Goal: Information Seeking & Learning: Learn about a topic

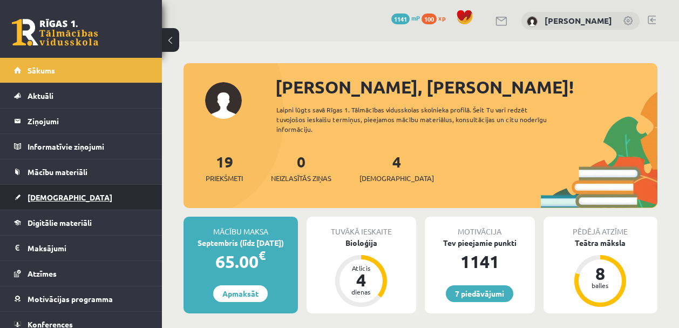
click at [52, 200] on span "[DEMOGRAPHIC_DATA]" at bounding box center [70, 197] width 85 height 10
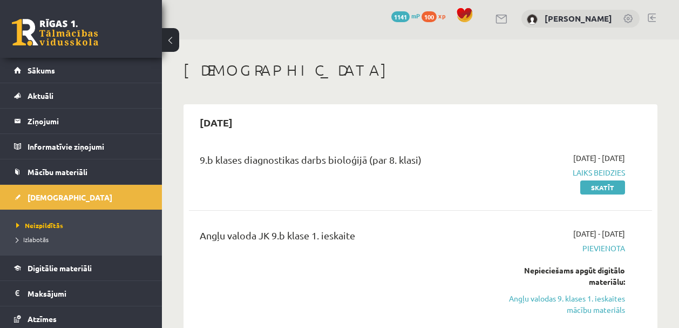
scroll to position [4, 0]
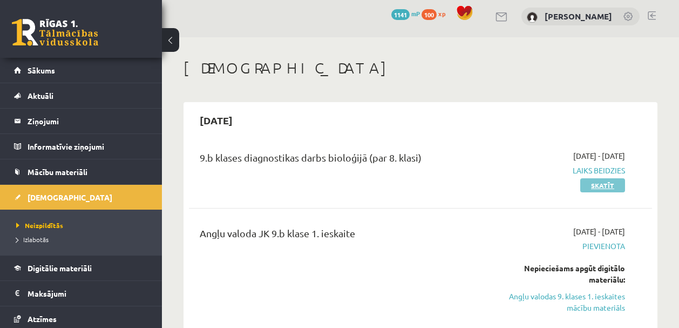
click at [609, 189] on link "Skatīt" at bounding box center [602, 185] width 45 height 14
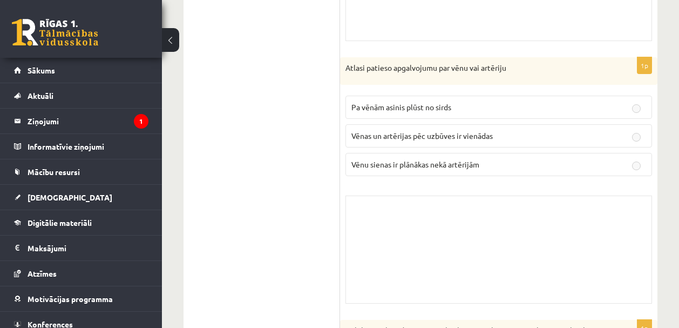
scroll to position [991, 0]
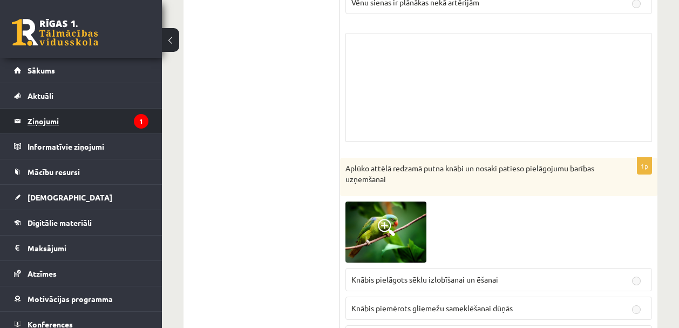
click at [45, 123] on legend "Ziņojumi 1" at bounding box center [88, 121] width 121 height 25
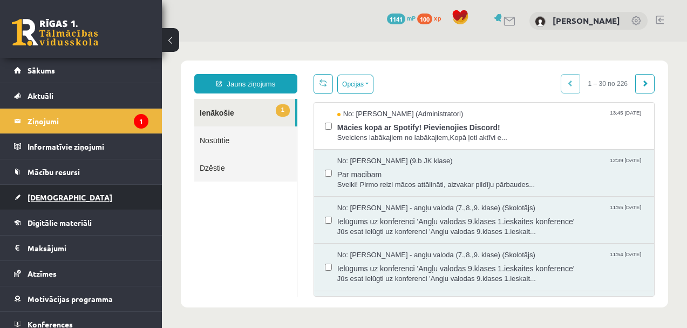
click at [53, 204] on link "[DEMOGRAPHIC_DATA]" at bounding box center [81, 197] width 134 height 25
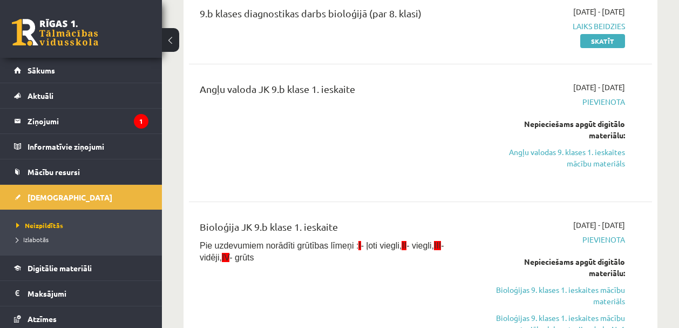
scroll to position [76, 0]
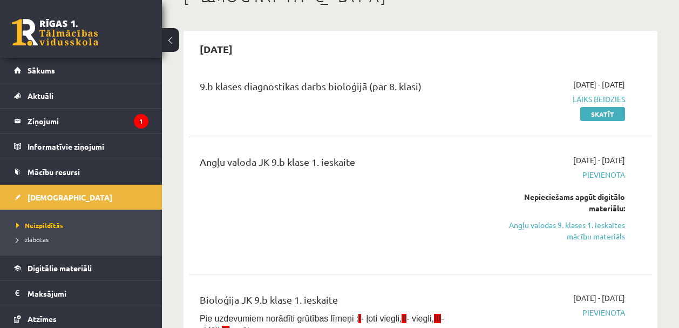
click at [423, 146] on div "Angļu valoda JK 9.b klase 1. ieskaite [DATE] - [DATE] [GEOGRAPHIC_DATA] Nepieci…" at bounding box center [420, 206] width 463 height 124
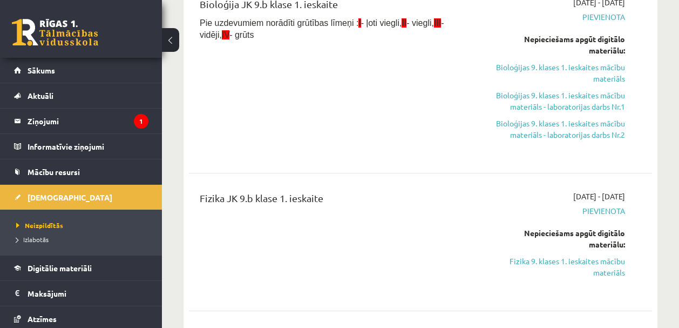
scroll to position [371, 0]
click at [576, 264] on link "Fizika 9. klases 1. ieskaites mācību materiāls" at bounding box center [559, 266] width 131 height 23
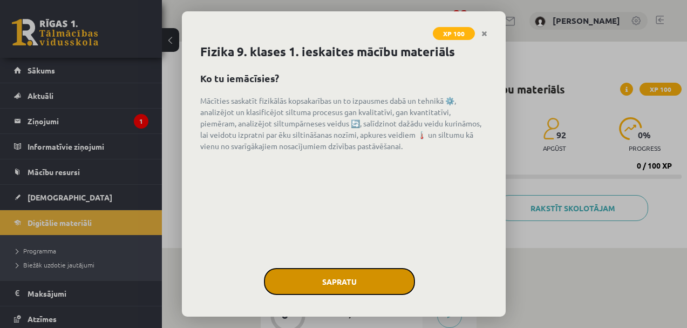
click at [350, 277] on button "Sapratu" at bounding box center [339, 281] width 151 height 27
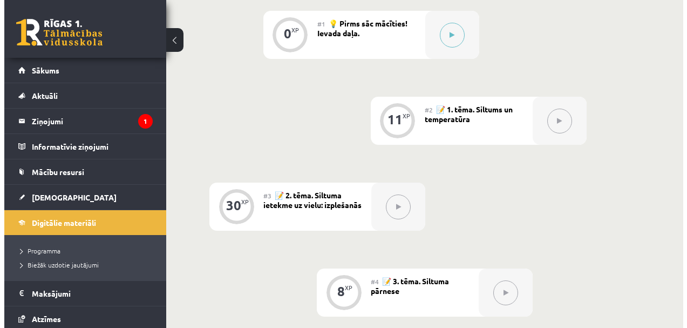
scroll to position [280, 0]
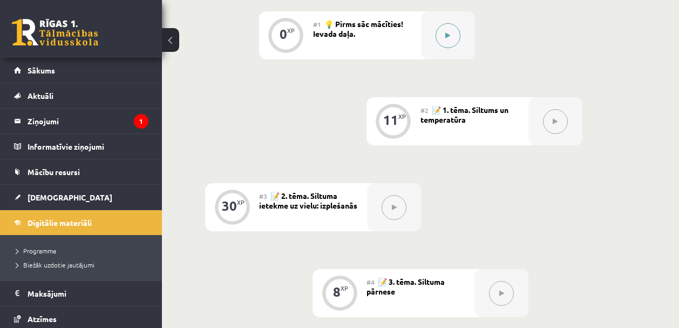
click at [458, 39] on button at bounding box center [448, 35] width 25 height 25
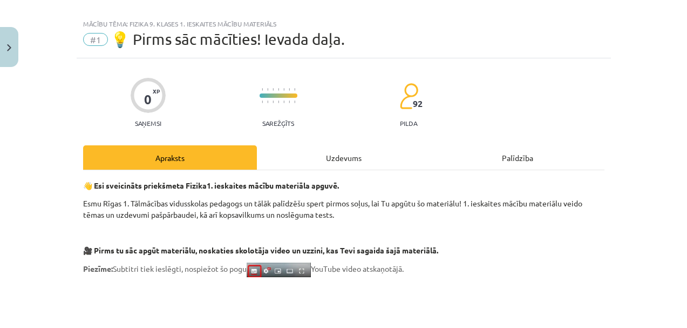
scroll to position [0, 0]
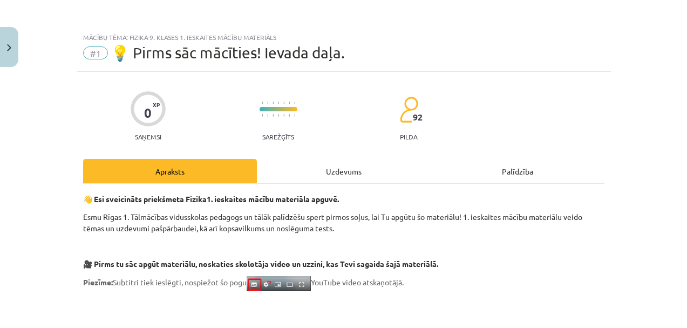
click at [325, 175] on div "Uzdevums" at bounding box center [344, 171] width 174 height 24
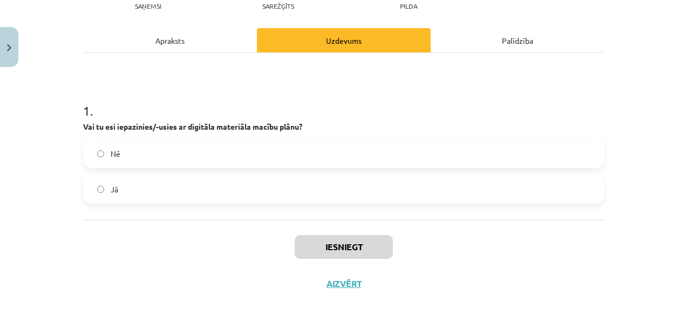
scroll to position [132, 0]
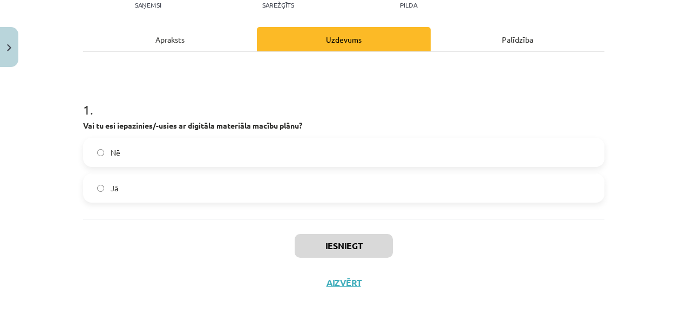
click at [102, 184] on label "Jā" at bounding box center [343, 187] width 519 height 27
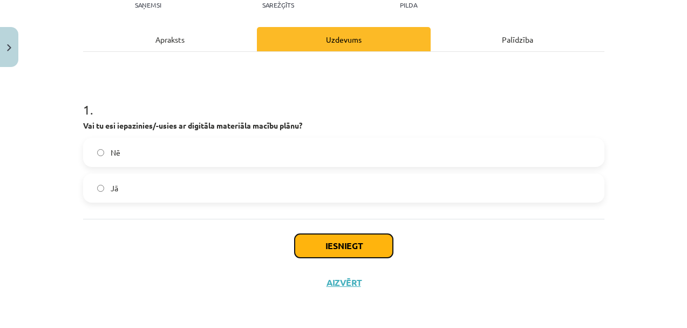
click at [326, 247] on button "Iesniegt" at bounding box center [344, 246] width 98 height 24
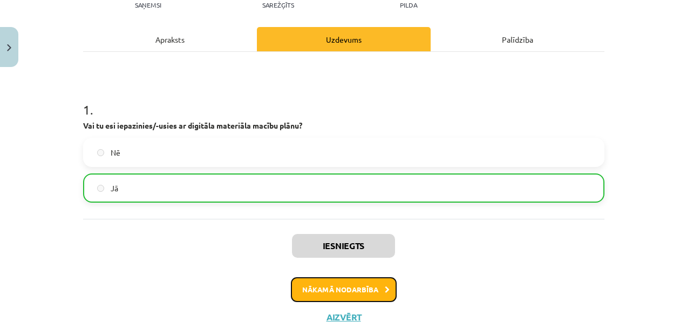
click at [347, 294] on button "Nākamā nodarbība" at bounding box center [344, 289] width 106 height 25
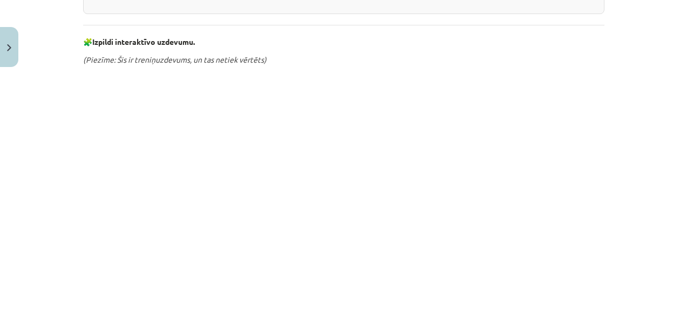
scroll to position [665, 0]
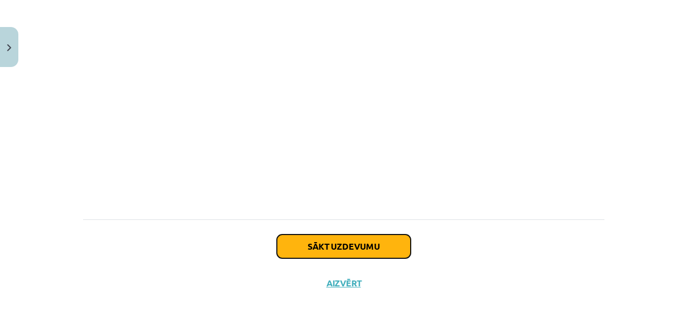
click at [366, 254] on button "Sākt uzdevumu" at bounding box center [344, 246] width 134 height 24
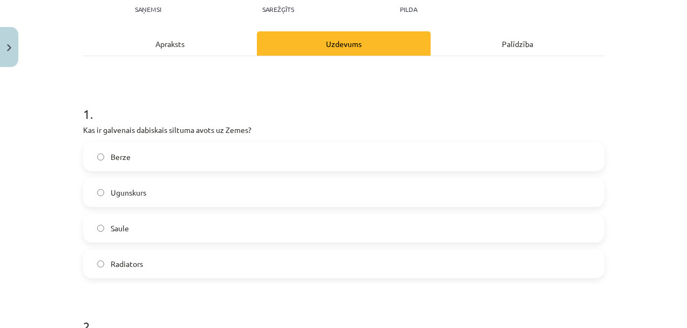
scroll to position [130, 0]
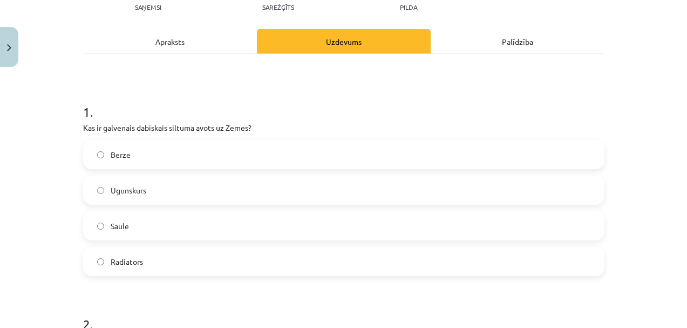
click at [167, 221] on label "Saule" at bounding box center [343, 225] width 519 height 27
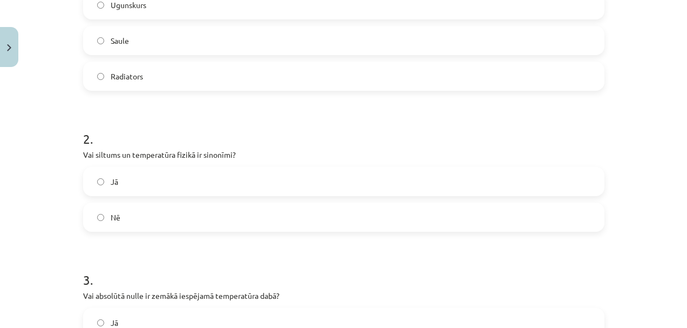
scroll to position [338, 0]
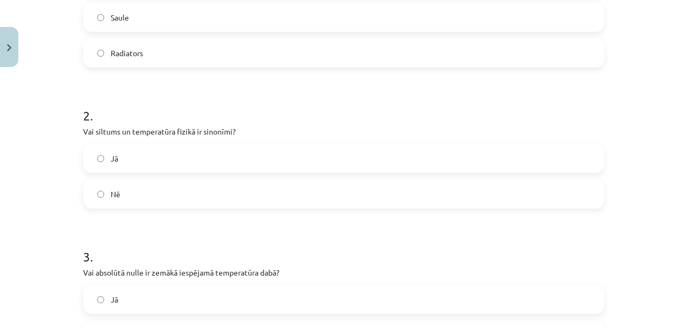
click at [116, 193] on span "Nē" at bounding box center [116, 193] width 10 height 11
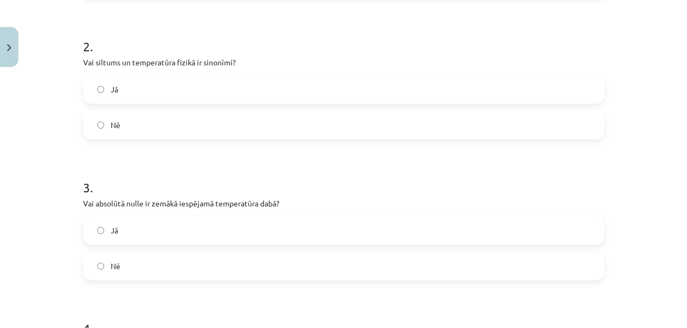
scroll to position [464, 0]
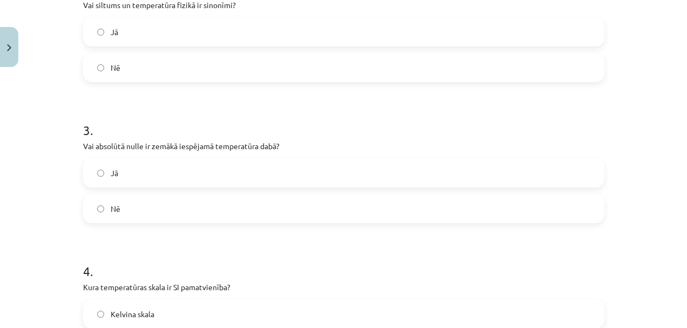
click at [175, 174] on label "Jā" at bounding box center [343, 172] width 519 height 27
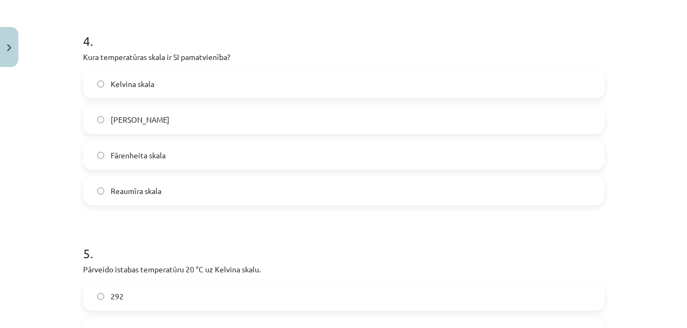
scroll to position [695, 0]
click at [198, 96] on label "Kelvina skala" at bounding box center [343, 83] width 519 height 27
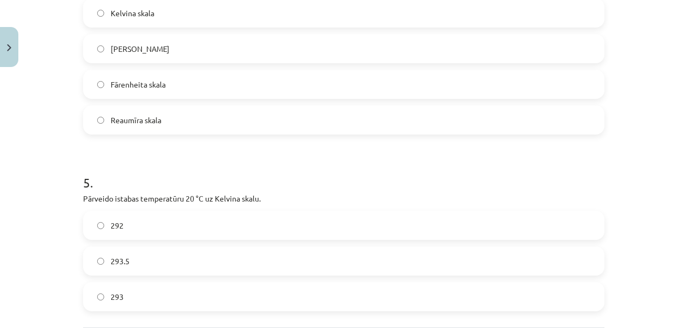
scroll to position [846, 0]
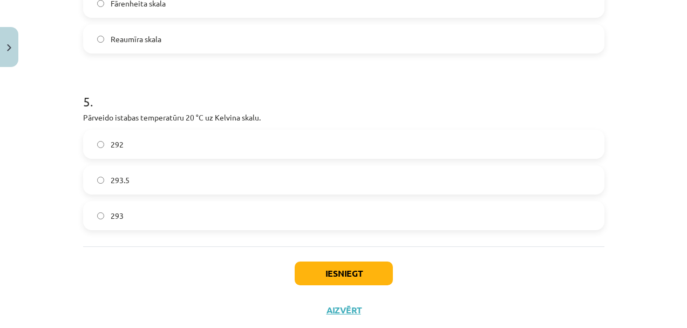
click at [150, 212] on label "293" at bounding box center [343, 215] width 519 height 27
click at [356, 281] on button "Iesniegt" at bounding box center [344, 273] width 98 height 24
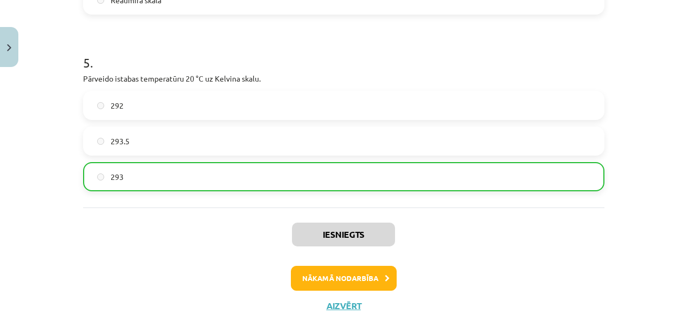
scroll to position [885, 0]
click at [344, 279] on button "Nākamā nodarbība" at bounding box center [344, 278] width 106 height 25
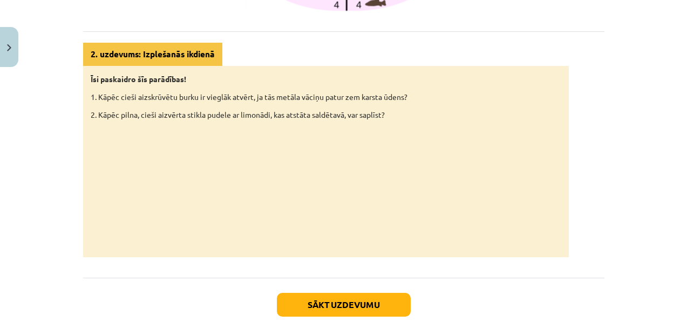
scroll to position [604, 0]
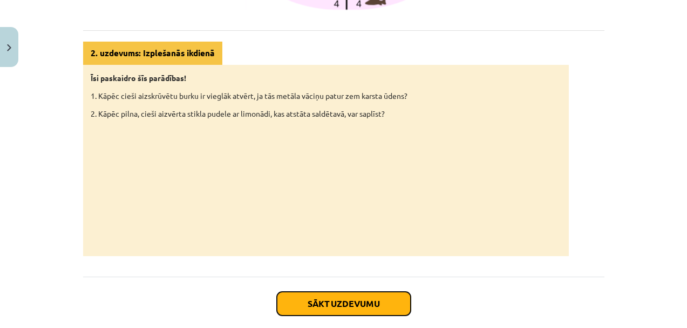
click at [337, 303] on button "Sākt uzdevumu" at bounding box center [344, 304] width 134 height 24
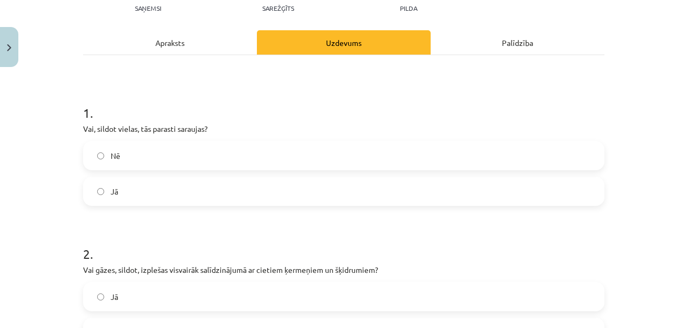
scroll to position [130, 0]
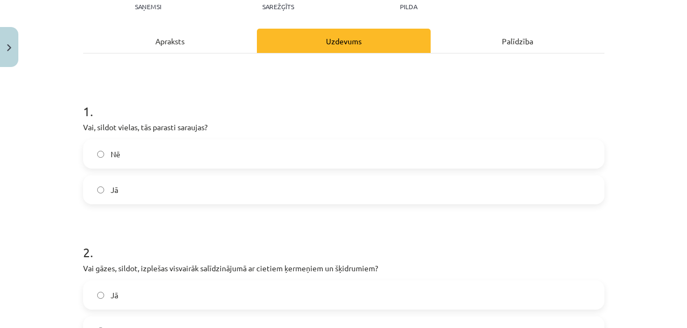
click at [112, 146] on label "Nē" at bounding box center [343, 153] width 519 height 27
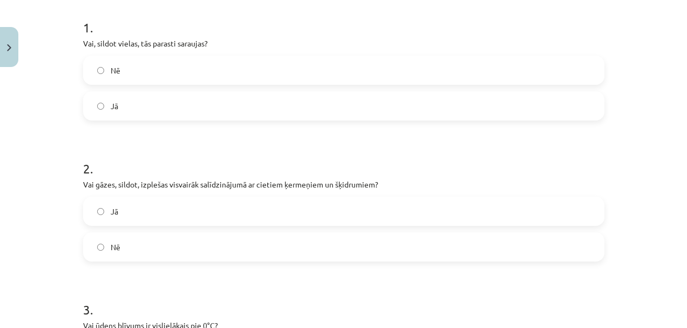
scroll to position [218, 0]
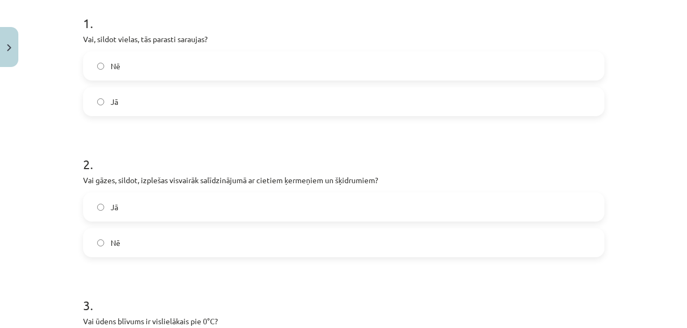
click at [141, 216] on label "Jā" at bounding box center [343, 206] width 519 height 27
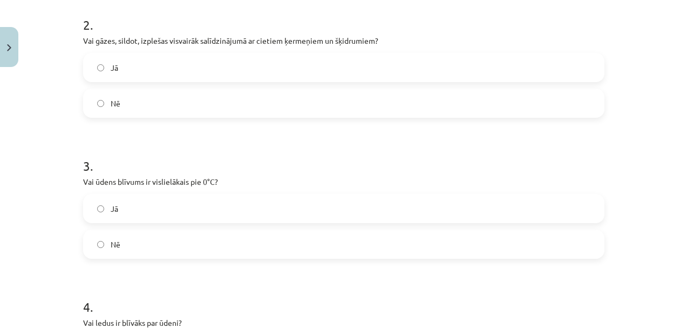
scroll to position [357, 0]
click at [179, 205] on label "Jā" at bounding box center [343, 208] width 519 height 27
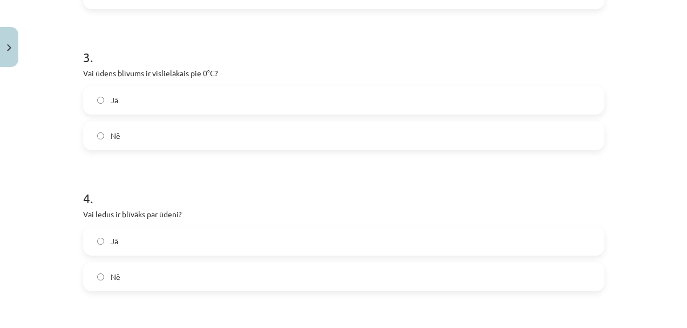
scroll to position [466, 0]
click at [124, 272] on label "Nē" at bounding box center [343, 275] width 519 height 27
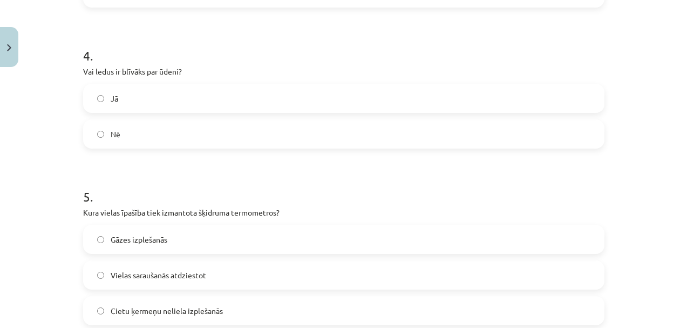
scroll to position [701, 0]
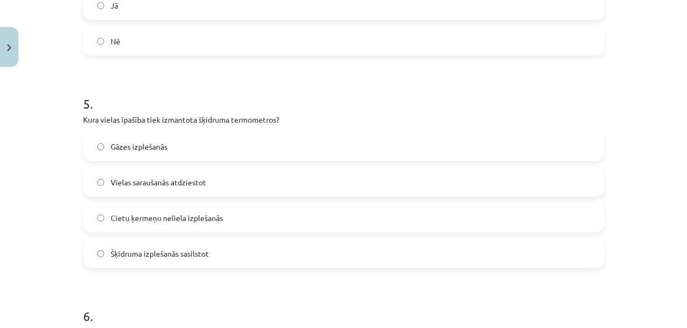
click at [139, 147] on span "Gāzes izplešanās" at bounding box center [139, 146] width 57 height 11
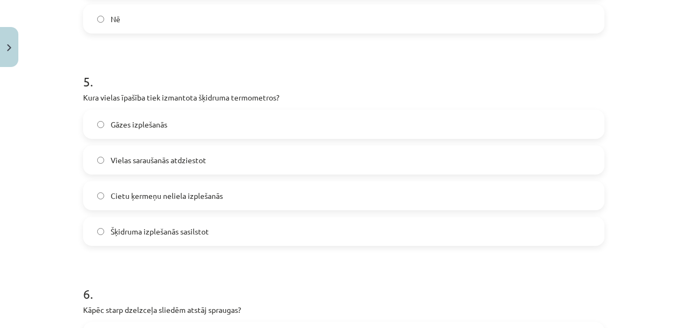
scroll to position [739, 0]
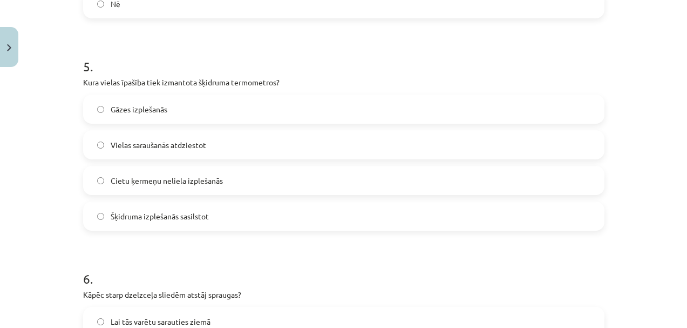
click at [153, 215] on span "Šķidruma izplešanās sasilstot" at bounding box center [160, 216] width 98 height 11
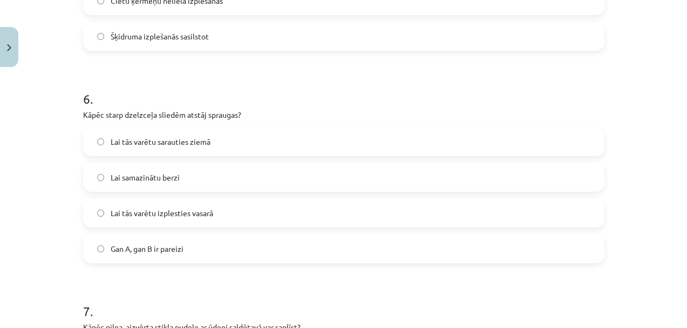
scroll to position [918, 0]
click at [184, 214] on span "Lai tās varētu izplesties vasarā" at bounding box center [162, 212] width 103 height 11
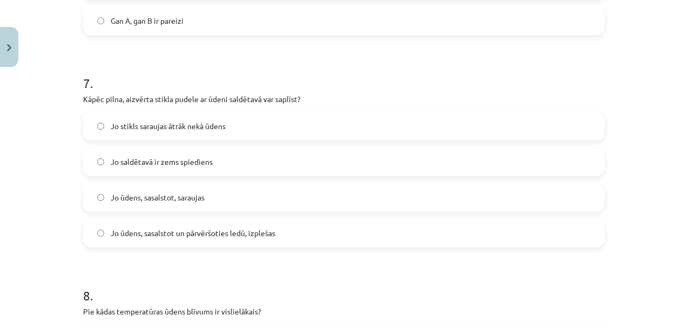
scroll to position [1148, 0]
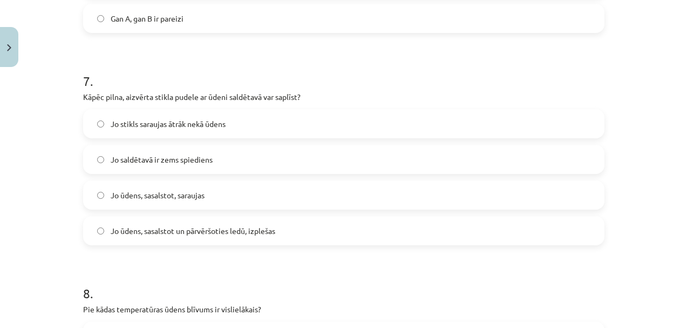
click at [174, 234] on span "Jo ūdens, sasalstot un pārvēršoties ledū, izplešas" at bounding box center [193, 230] width 165 height 11
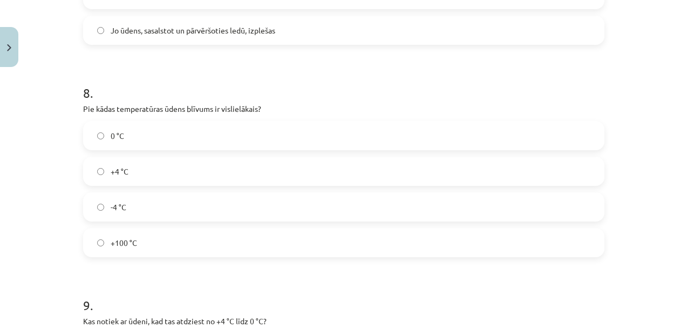
scroll to position [1349, 0]
click at [147, 202] on label "-4 °C" at bounding box center [343, 206] width 519 height 27
click at [164, 172] on label "+4 °C" at bounding box center [343, 170] width 519 height 27
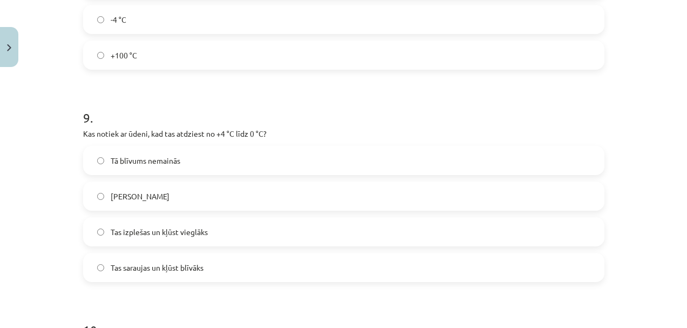
scroll to position [1564, 0]
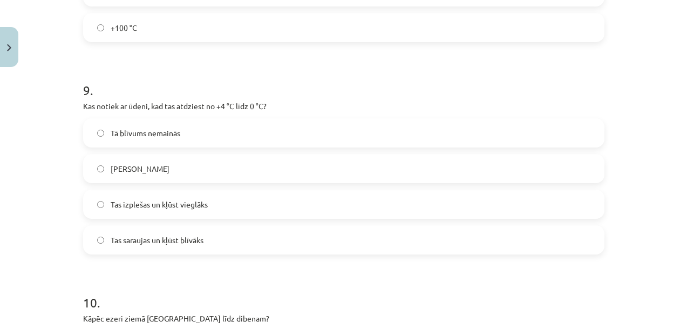
click at [138, 200] on span "Tas izplešas un kļūst vieglāks" at bounding box center [159, 204] width 97 height 11
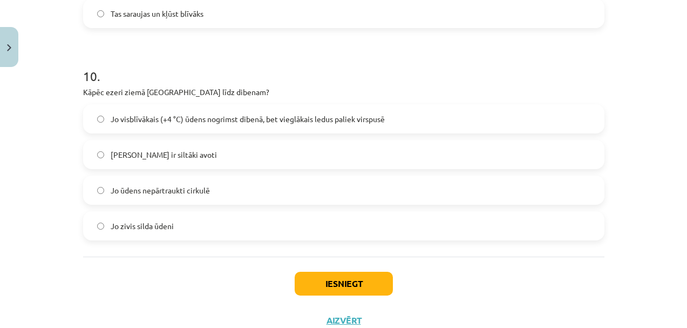
scroll to position [1802, 0]
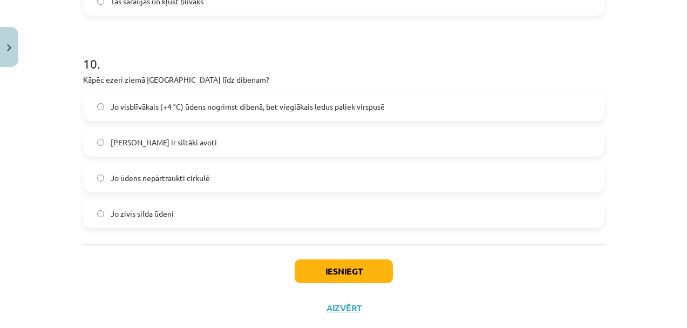
click at [323, 106] on span "Jo visblīvākais (+4 °C) ūdens nogrimst dibenā, bet vieglākais ledus paliek virs…" at bounding box center [248, 106] width 274 height 11
click at [346, 270] on button "Iesniegt" at bounding box center [344, 271] width 98 height 24
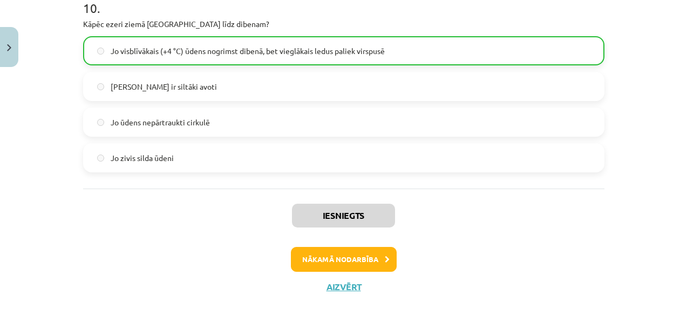
scroll to position [1862, 0]
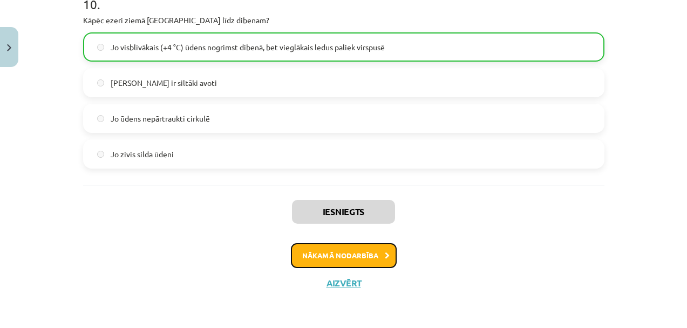
click at [341, 261] on button "Nākamā nodarbība" at bounding box center [344, 255] width 106 height 25
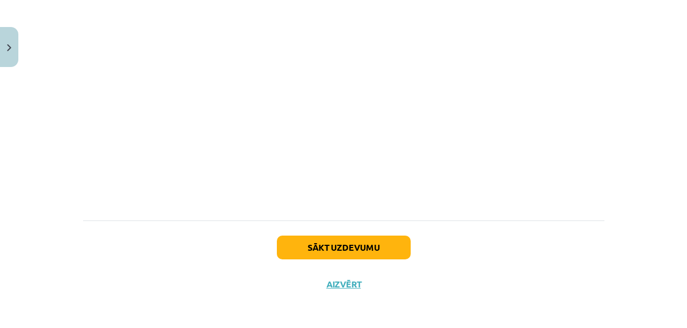
scroll to position [740, 0]
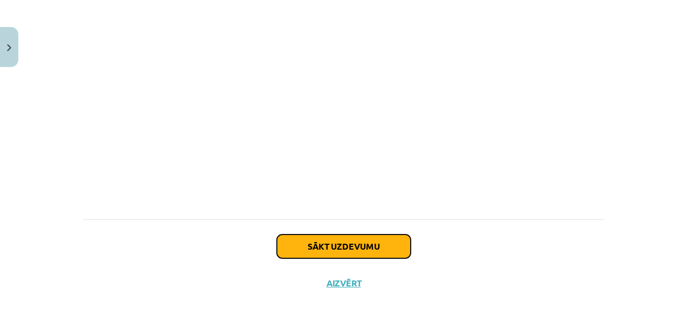
click at [388, 243] on button "Sākt uzdevumu" at bounding box center [344, 246] width 134 height 24
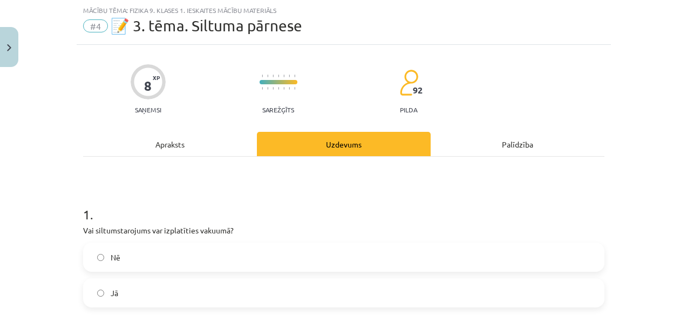
scroll to position [27, 0]
click at [128, 293] on label "Jā" at bounding box center [343, 292] width 519 height 27
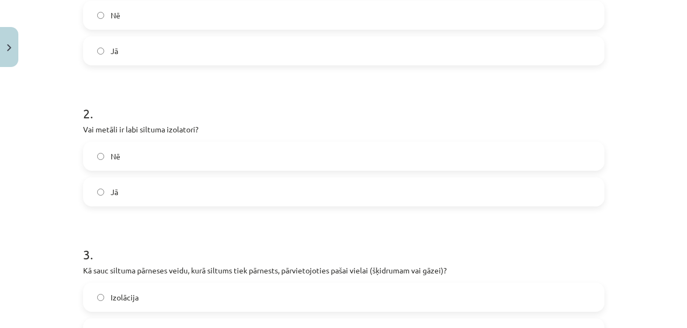
scroll to position [272, 0]
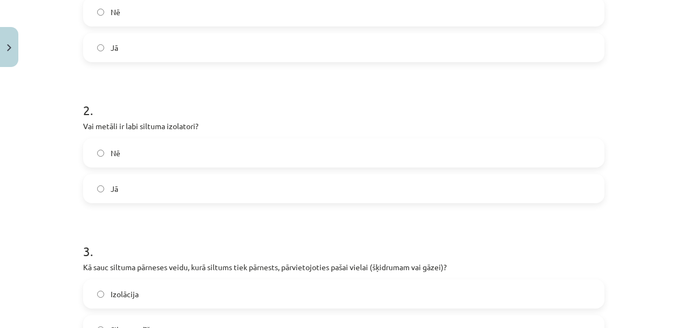
click at [102, 194] on label "Jā" at bounding box center [343, 188] width 519 height 27
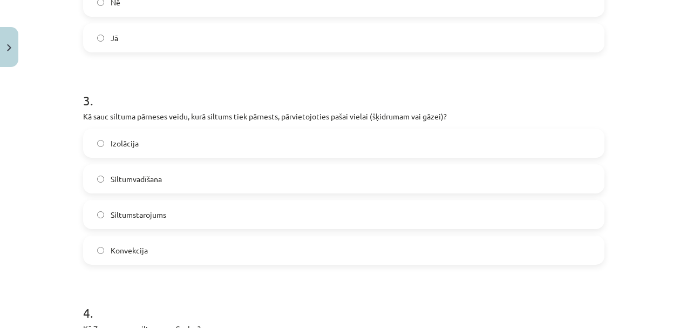
scroll to position [434, 0]
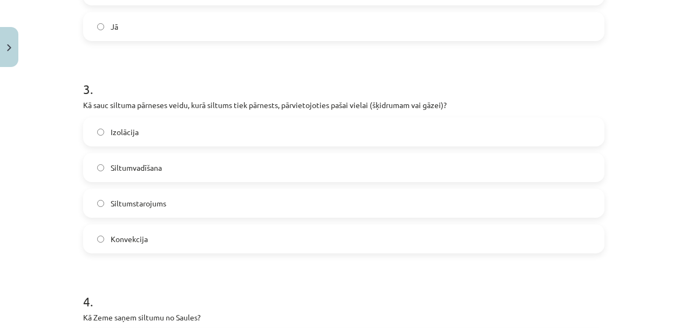
click at [114, 243] on span "Konvekcija" at bounding box center [129, 238] width 37 height 11
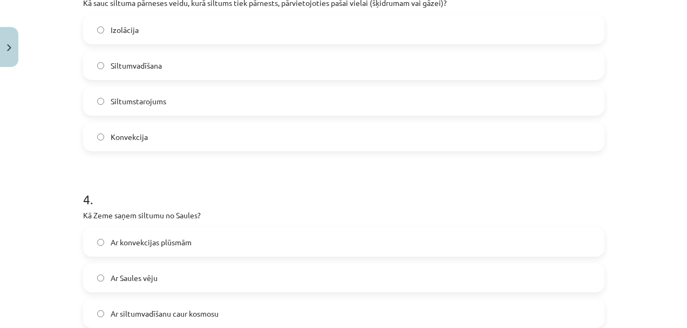
scroll to position [651, 0]
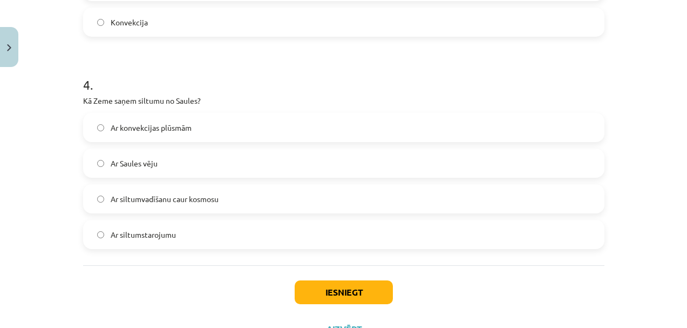
click at [154, 236] on span "Ar siltumstarojumu" at bounding box center [143, 234] width 65 height 11
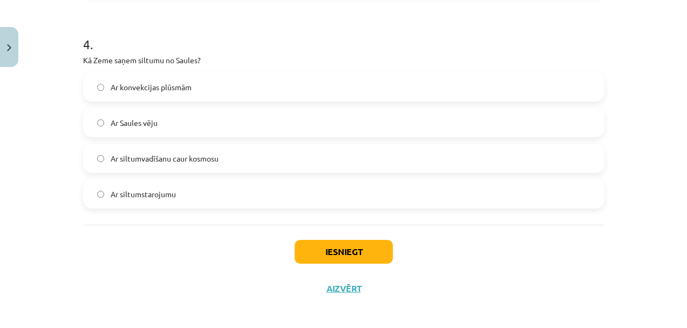
scroll to position [697, 0]
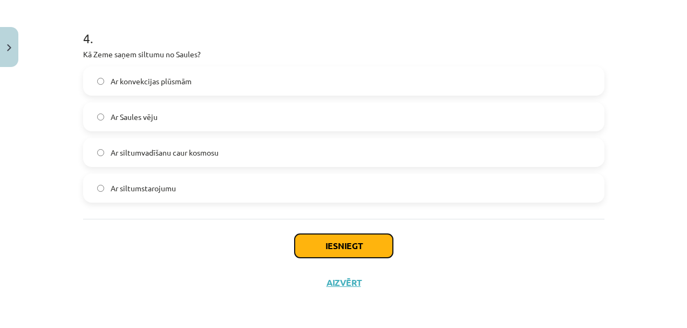
click at [342, 248] on button "Iesniegt" at bounding box center [344, 246] width 98 height 24
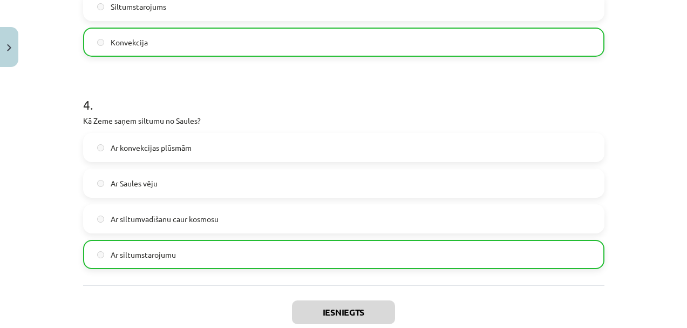
scroll to position [708, 0]
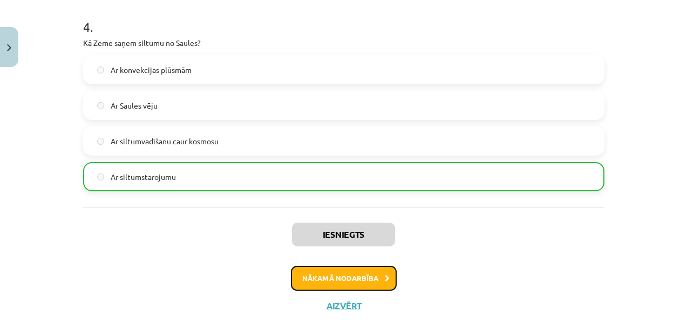
click at [341, 281] on button "Nākamā nodarbība" at bounding box center [344, 278] width 106 height 25
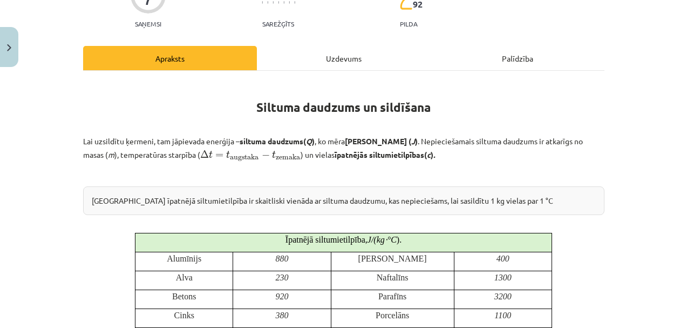
scroll to position [108, 0]
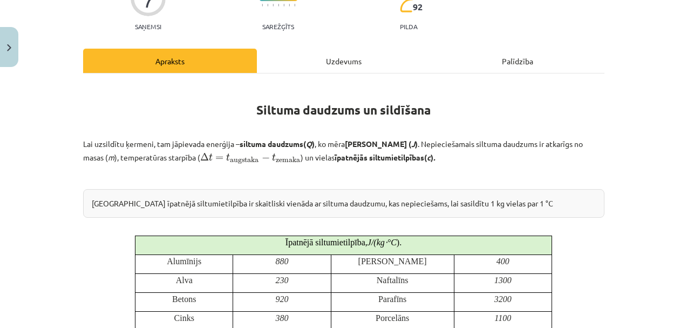
click at [127, 159] on p "Lai uzsildītu ķermeni, tam jāpievada enerģija – siltuma daudzums ( Q ) , ko mēr…" at bounding box center [344, 151] width 522 height 26
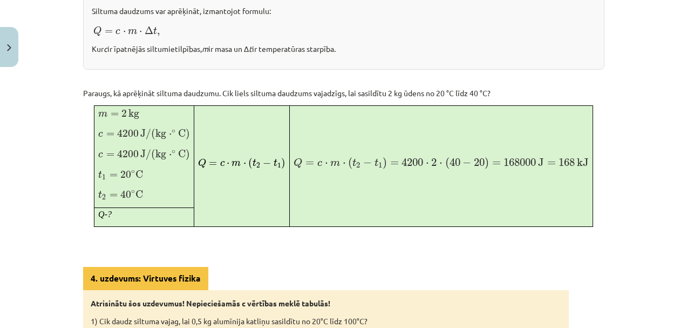
scroll to position [753, 0]
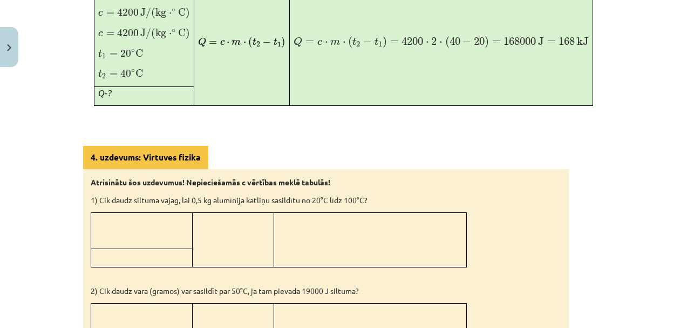
click at [145, 231] on p at bounding box center [142, 236] width 94 height 11
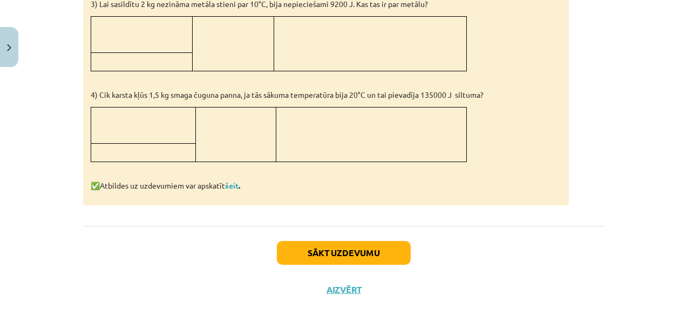
scroll to position [1131, 0]
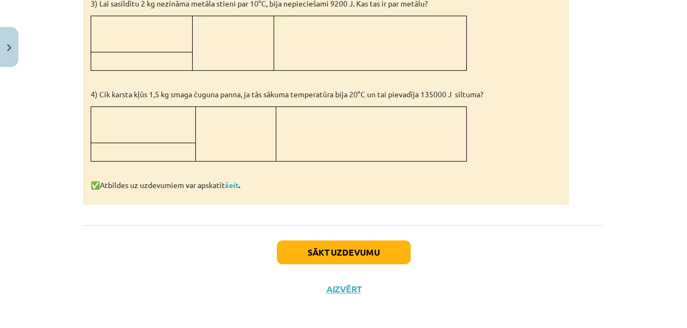
click at [216, 95] on p "4) Cik karsta kļūs 1,5 kg smaga čuguna panna, ja tās sākuma temperatūra bija 20…" at bounding box center [326, 94] width 471 height 11
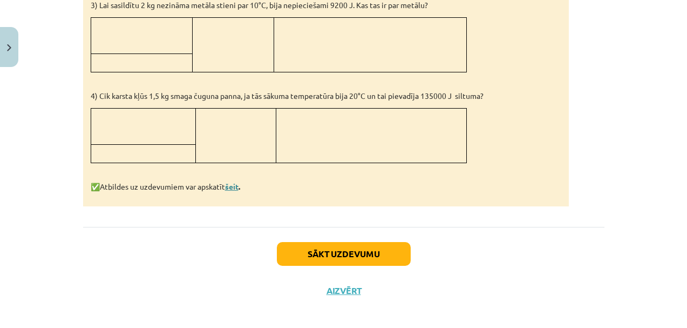
click at [226, 183] on link "šeit" at bounding box center [231, 186] width 13 height 10
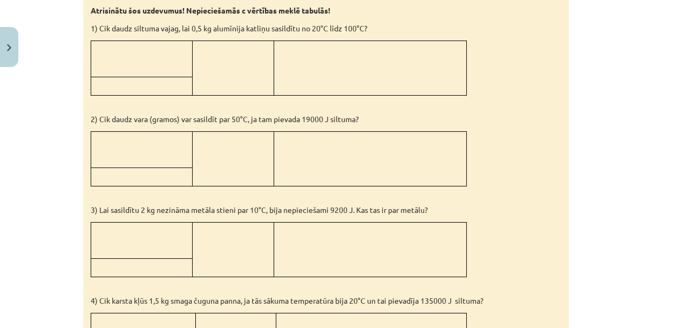
scroll to position [1135, 0]
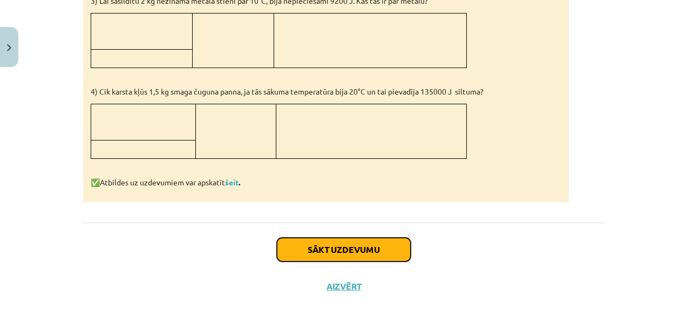
click at [346, 248] on button "Sākt uzdevumu" at bounding box center [344, 250] width 134 height 24
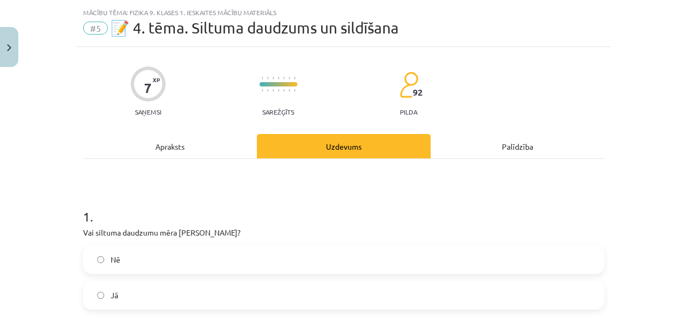
scroll to position [23, 0]
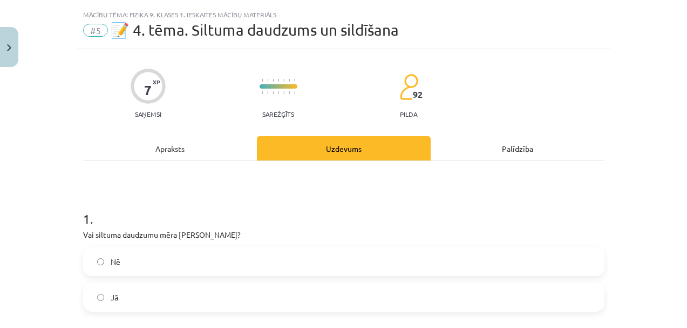
click at [131, 273] on label "Nē" at bounding box center [343, 261] width 519 height 27
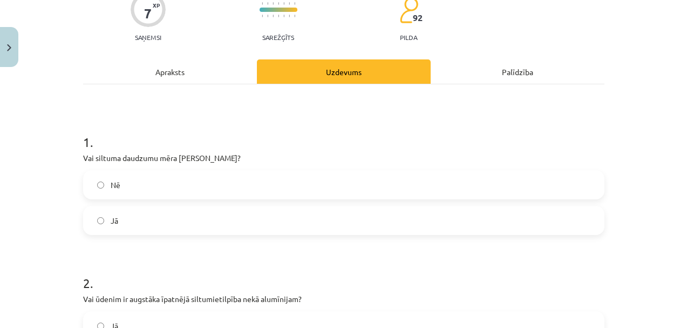
scroll to position [165, 0]
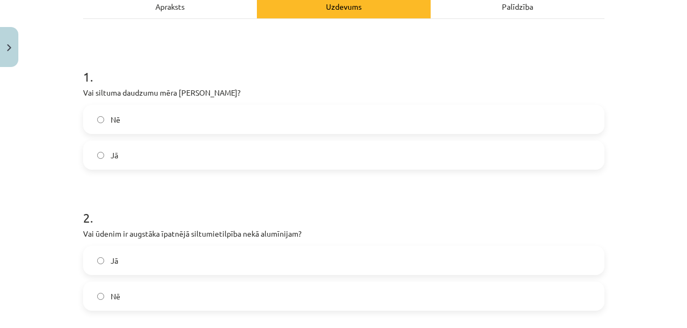
click at [120, 268] on label "Jā" at bounding box center [343, 260] width 519 height 27
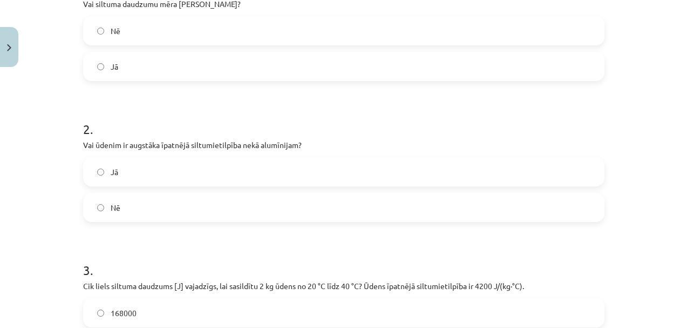
scroll to position [373, 0]
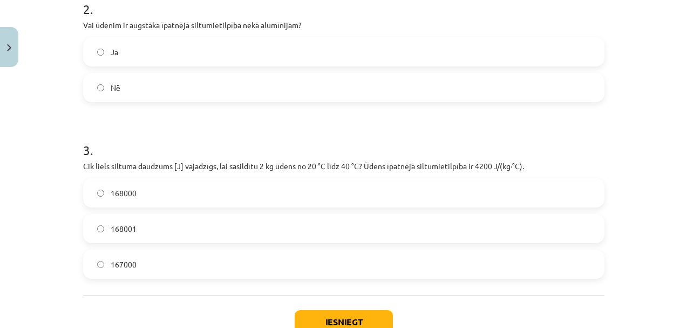
click at [310, 181] on label "168000" at bounding box center [343, 192] width 519 height 27
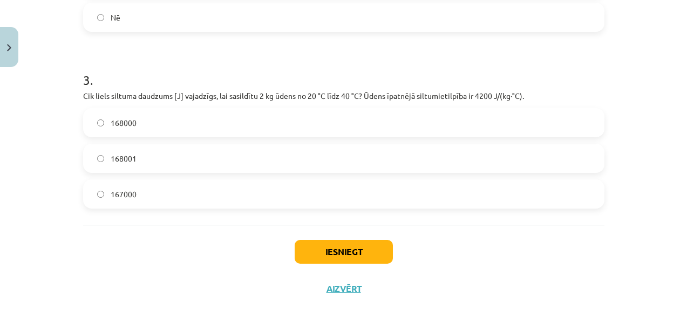
scroll to position [449, 0]
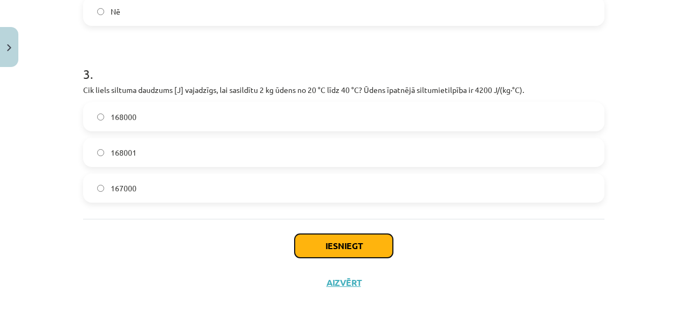
click at [320, 249] on button "Iesniegt" at bounding box center [344, 246] width 98 height 24
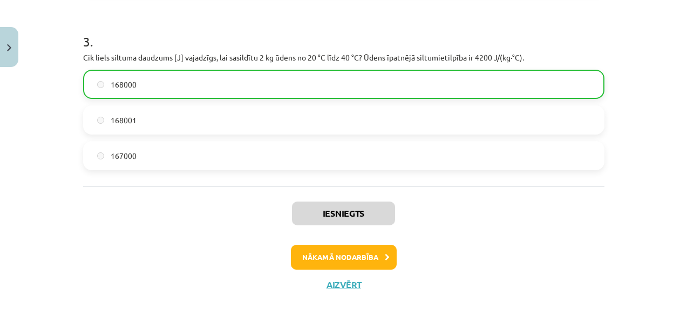
scroll to position [483, 0]
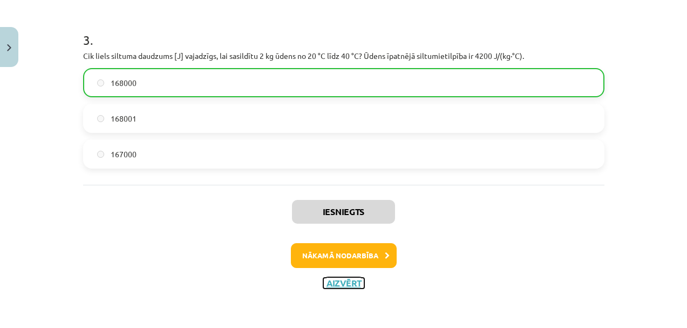
click at [350, 286] on button "Aizvērt" at bounding box center [343, 283] width 41 height 11
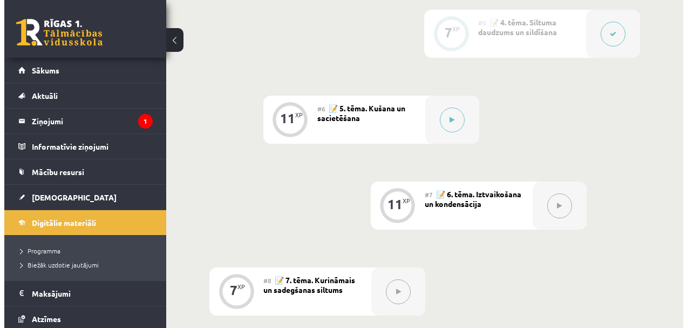
scroll to position [621, 0]
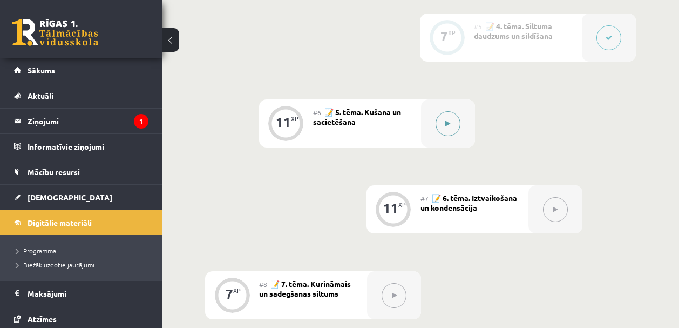
click at [456, 130] on button at bounding box center [448, 123] width 25 height 25
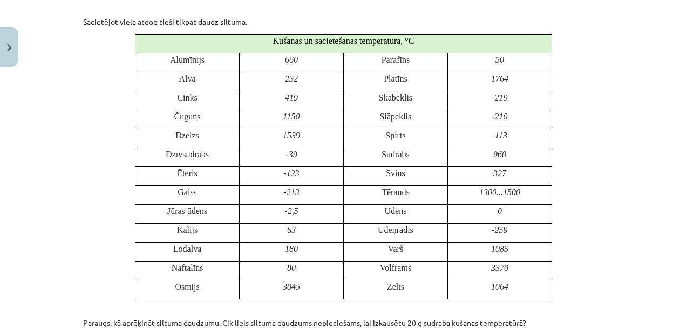
scroll to position [604, 0]
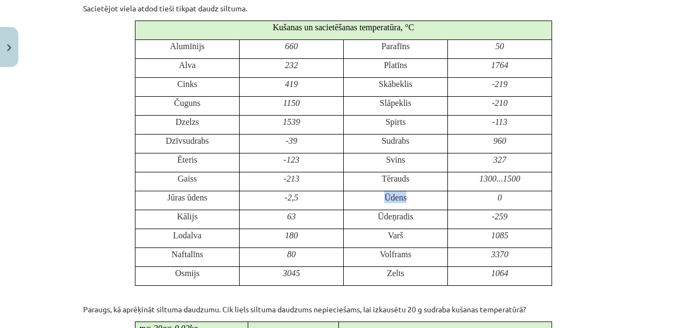
drag, startPoint x: 380, startPoint y: 195, endPoint x: 407, endPoint y: 194, distance: 27.0
click at [407, 194] on p "Ūdens" at bounding box center [396, 197] width 96 height 12
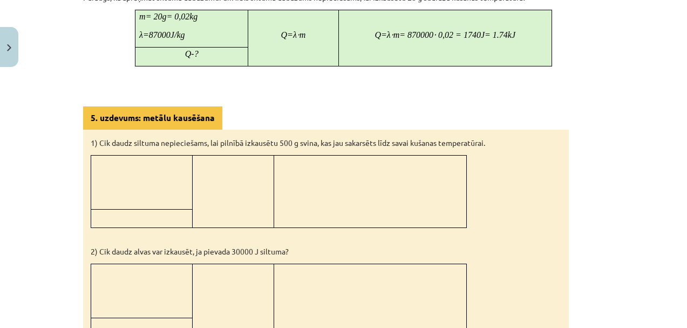
scroll to position [921, 0]
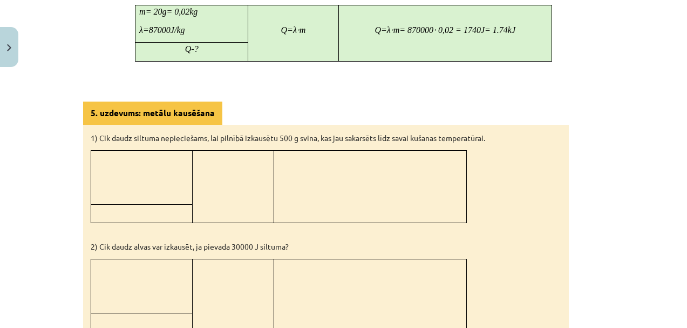
click at [135, 157] on p at bounding box center [142, 156] width 94 height 11
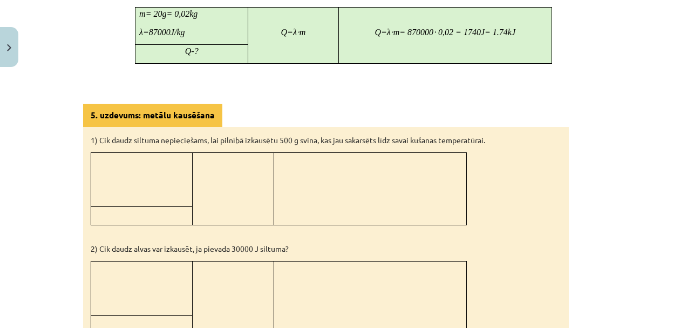
scroll to position [1027, 0]
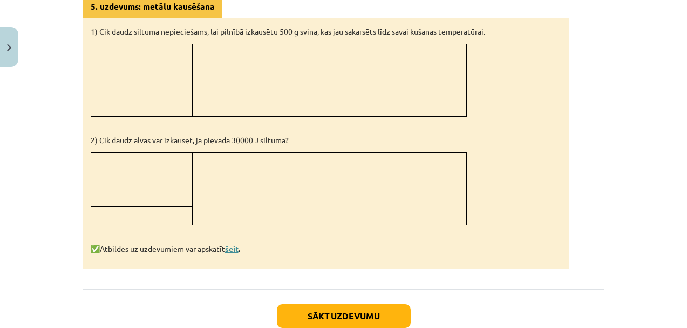
click at [232, 249] on link "šeit" at bounding box center [231, 248] width 13 height 10
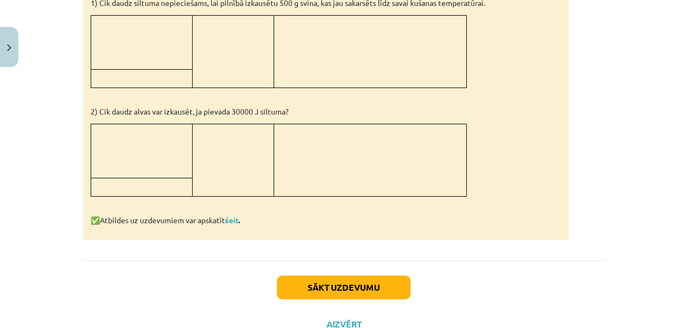
scroll to position [1096, 0]
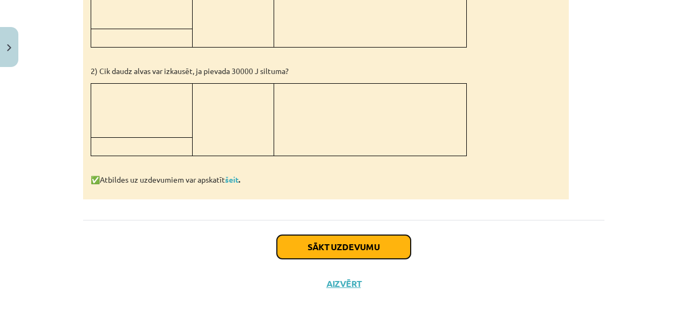
click at [344, 246] on button "Sākt uzdevumu" at bounding box center [344, 247] width 134 height 24
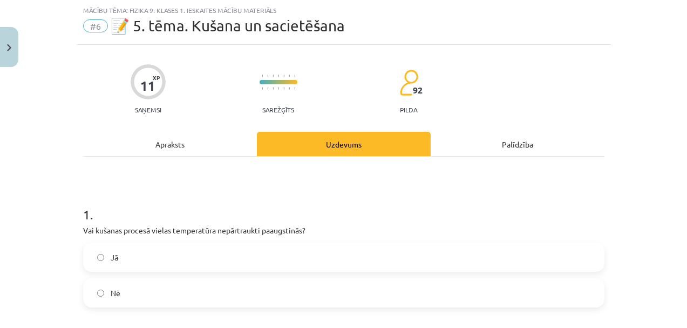
scroll to position [141, 0]
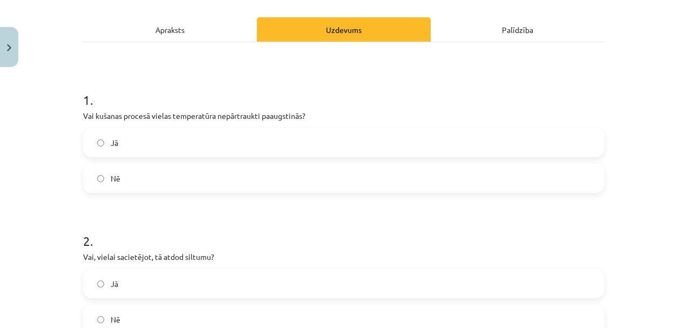
click at [136, 183] on label "Nē" at bounding box center [343, 178] width 519 height 27
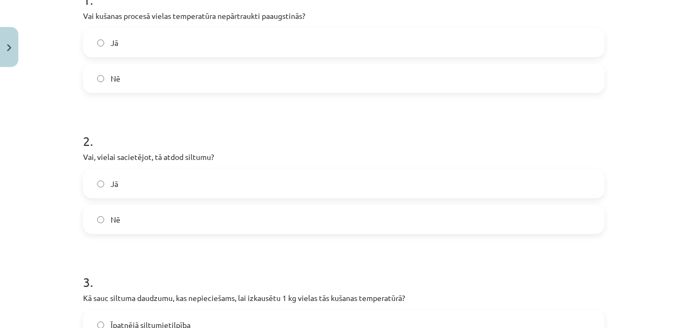
scroll to position [252, 0]
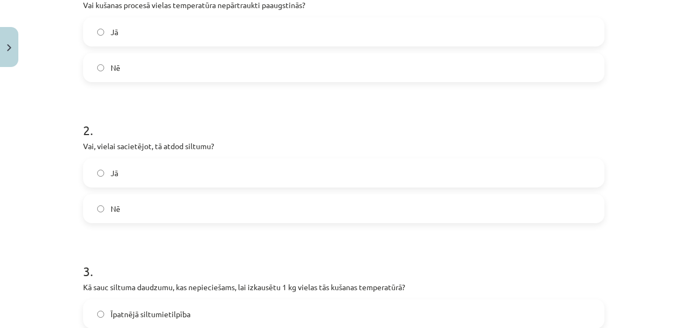
click at [120, 203] on label "Nē" at bounding box center [343, 208] width 519 height 27
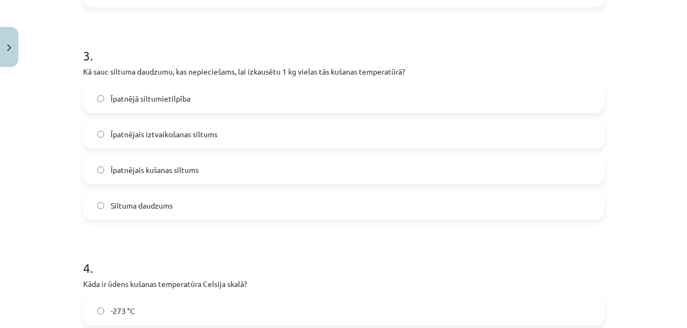
scroll to position [468, 0]
click at [206, 64] on div "3 . Kā sauc siltuma daudzumu, kas nepieciešams, lai izkausētu 1 kg vielas tās k…" at bounding box center [344, 124] width 522 height 191
click at [155, 173] on span "Īpatnējais kušanas siltums" at bounding box center [155, 169] width 88 height 11
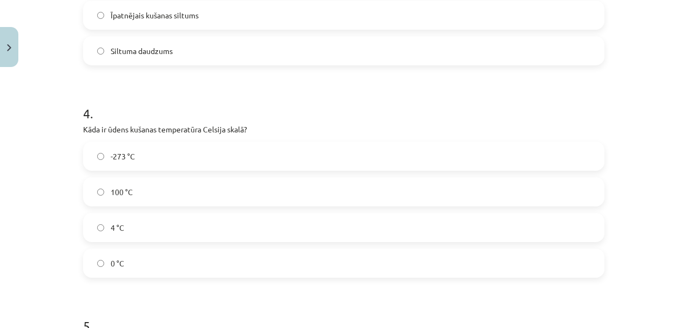
scroll to position [640, 0]
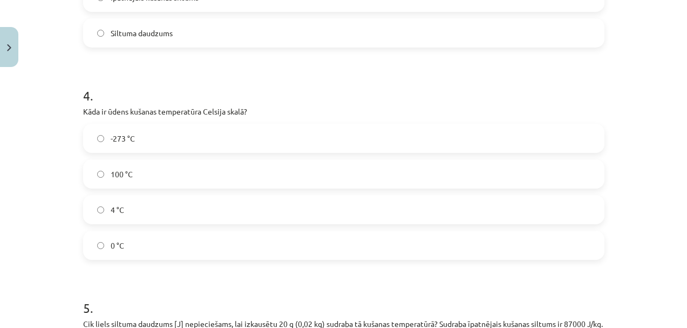
click at [112, 240] on span "0 °C" at bounding box center [117, 245] width 13 height 11
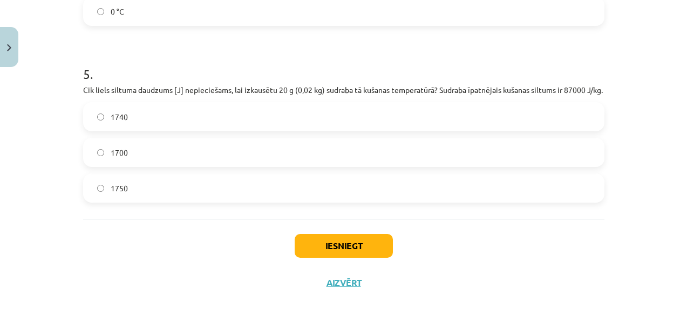
scroll to position [885, 0]
click at [166, 118] on label "1740" at bounding box center [343, 116] width 519 height 27
click at [351, 255] on button "Iesniegt" at bounding box center [344, 246] width 98 height 24
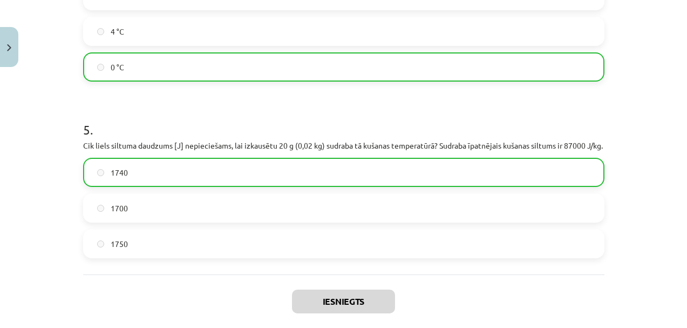
scroll to position [919, 0]
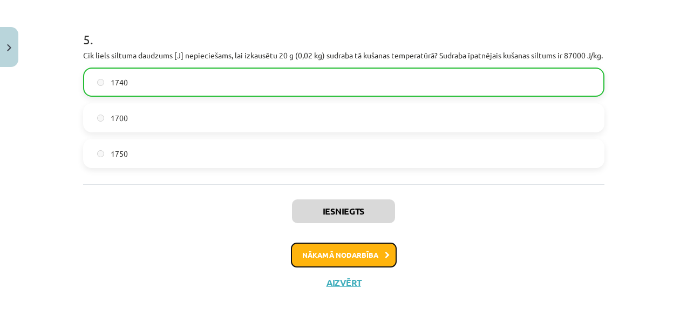
click at [364, 259] on button "Nākamā nodarbība" at bounding box center [344, 254] width 106 height 25
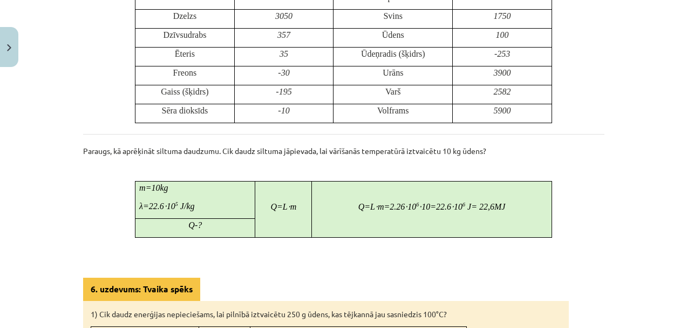
scroll to position [609, 0]
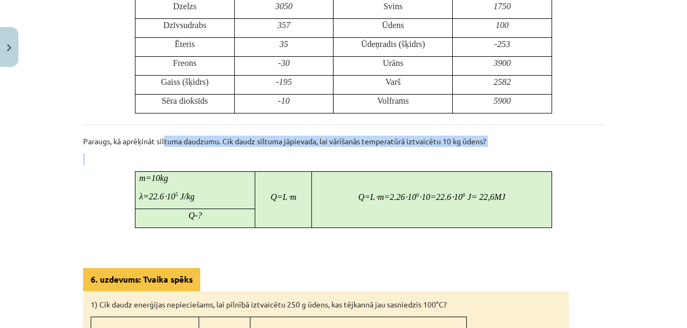
drag, startPoint x: 164, startPoint y: 143, endPoint x: 466, endPoint y: 158, distance: 302.7
click at [466, 158] on div "Iztvaikošana un kondensācija Kad ūdens vārās, tā temperatūra paliek nemainīga –…" at bounding box center [344, 62] width 522 height 957
click at [485, 158] on p at bounding box center [344, 158] width 522 height 11
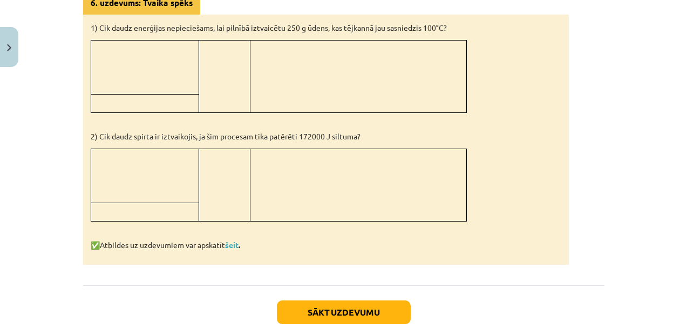
scroll to position [951, 0]
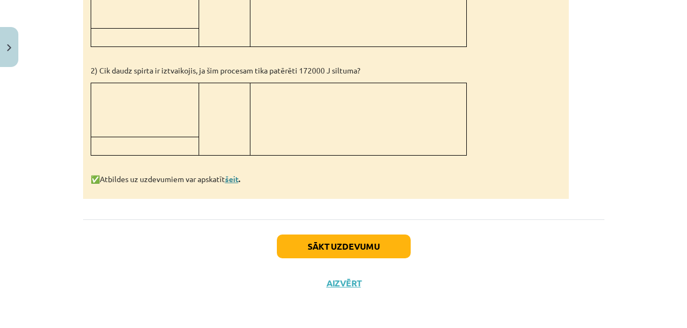
click at [228, 179] on link "šeit" at bounding box center [231, 179] width 13 height 10
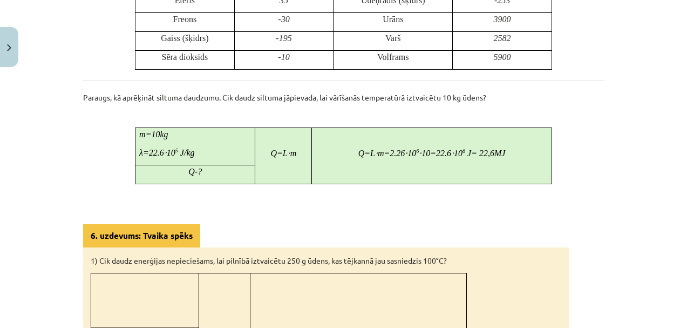
scroll to position [654, 0]
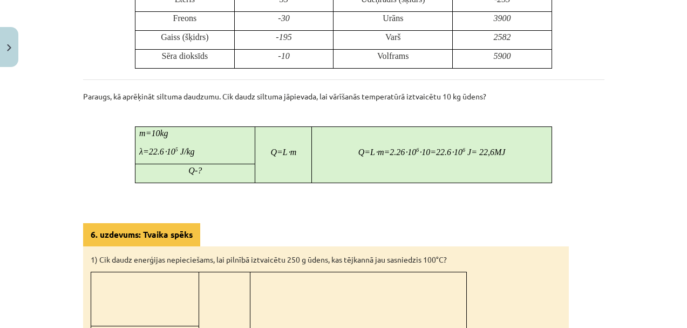
click at [188, 242] on div "6. uzdevums: Tvaika spēks" at bounding box center [141, 234] width 117 height 23
click at [187, 237] on b "6. uzdevums: Tvaika spēks" at bounding box center [142, 234] width 102 height 11
click at [233, 220] on div "Iztvaikošana un kondensācija Kad ūdens vārās, tā temperatūra paliek nemainīga –…" at bounding box center [344, 17] width 522 height 957
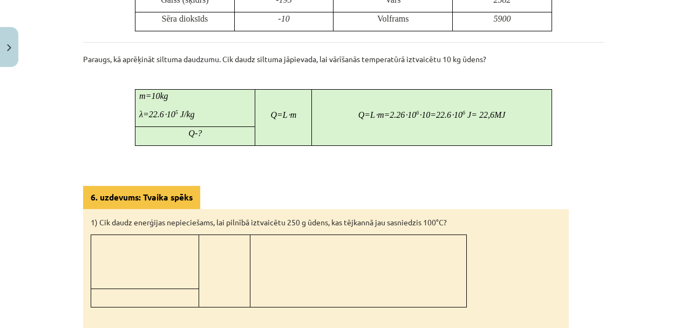
scroll to position [709, 0]
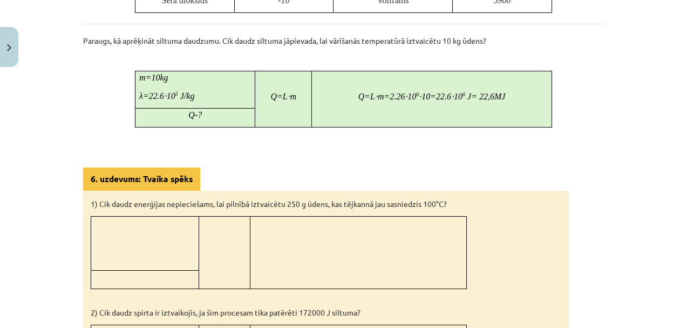
click at [2, 213] on div "Mācību tēma: Fizika 9. klases 1. ieskaites mācību materiāls #7 📝 6. tēma. Iztva…" at bounding box center [343, 164] width 687 height 328
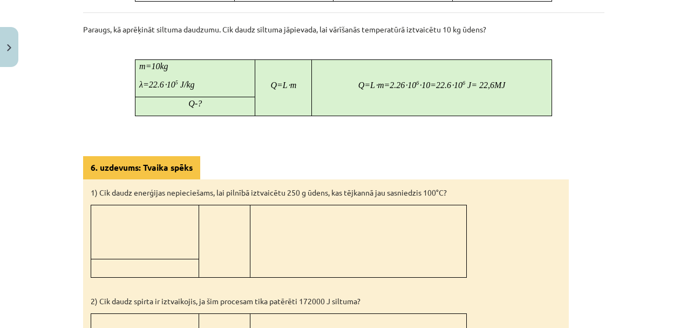
scroll to position [876, 0]
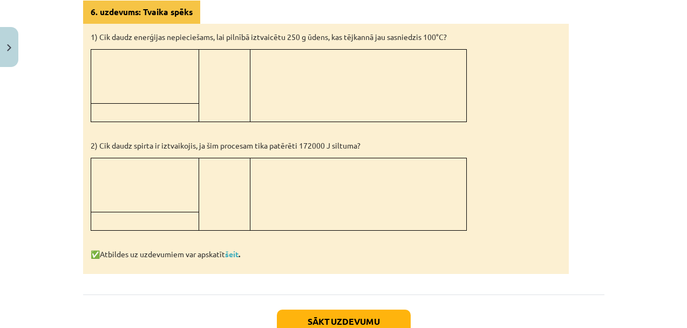
drag, startPoint x: 103, startPoint y: 36, endPoint x: 279, endPoint y: 44, distance: 176.8
click at [279, 44] on div "1) Cik daudz enerģijas nepieciešams, lai pilnībā iztvaicētu 250 g ūdens, kas tē…" at bounding box center [326, 149] width 486 height 250
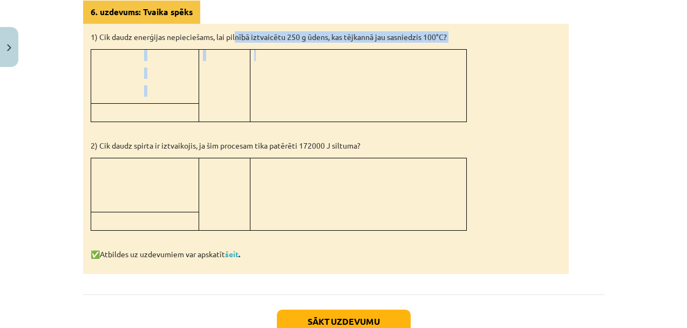
drag, startPoint x: 262, startPoint y: 38, endPoint x: 341, endPoint y: 50, distance: 79.2
click at [341, 50] on div "1) Cik daudz enerģijas nepieciešams, lai pilnībā iztvaicētu 250 g ūdens, kas tē…" at bounding box center [326, 149] width 486 height 250
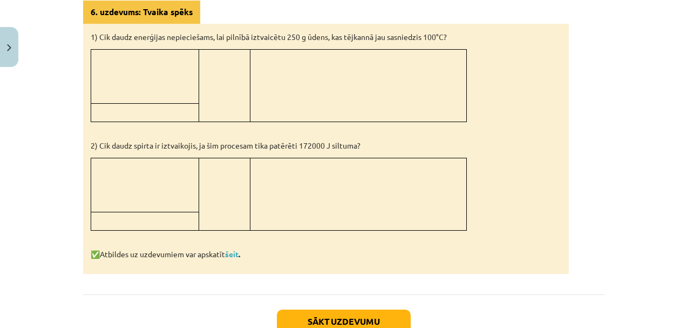
click at [345, 64] on td at bounding box center [358, 86] width 216 height 72
click at [232, 255] on link "šeit" at bounding box center [231, 254] width 13 height 10
click at [234, 256] on link "šeit" at bounding box center [231, 254] width 13 height 10
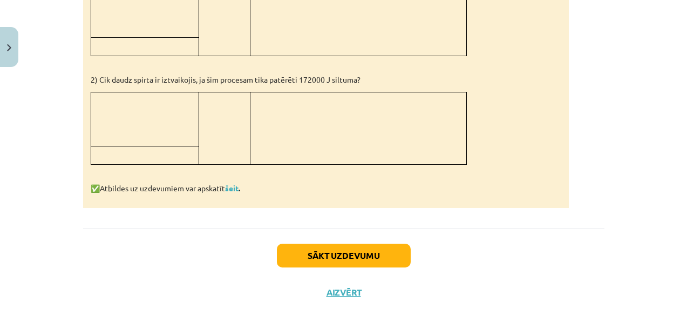
scroll to position [951, 0]
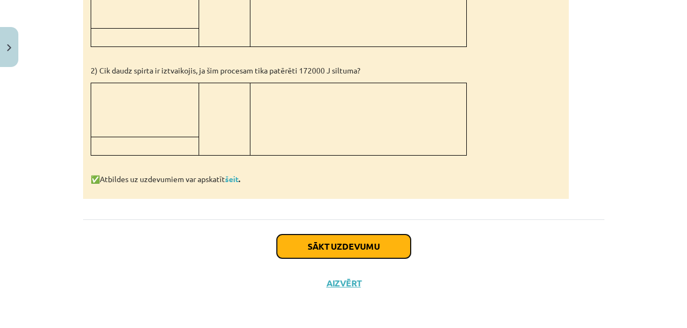
click at [368, 247] on button "Sākt uzdevumu" at bounding box center [344, 246] width 134 height 24
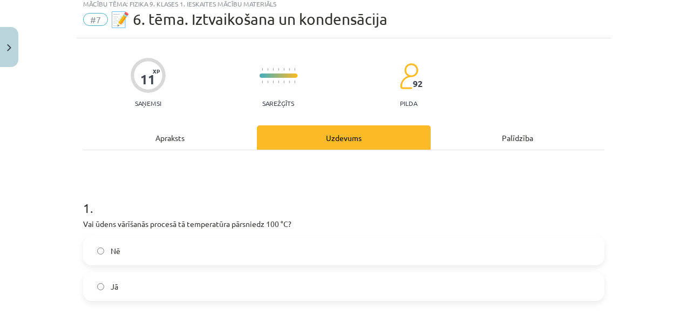
scroll to position [27, 0]
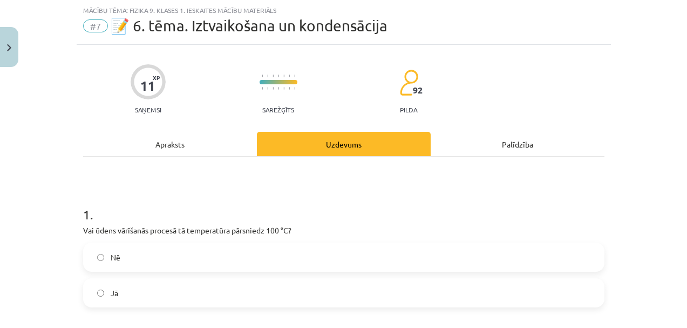
click at [125, 261] on label "Nē" at bounding box center [343, 256] width 519 height 27
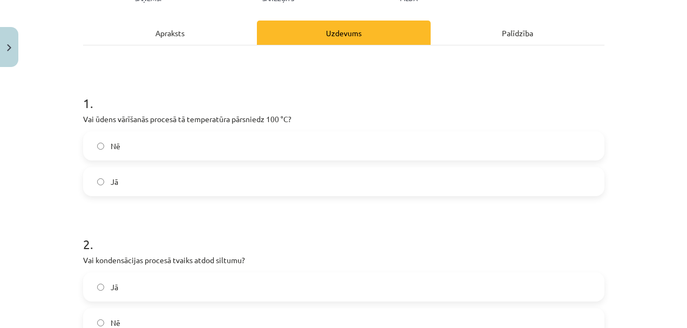
scroll to position [219, 0]
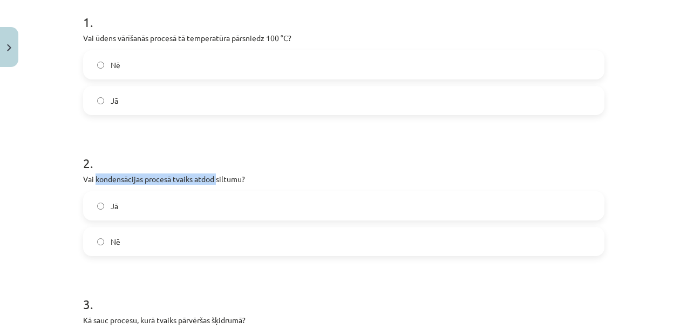
drag, startPoint x: 92, startPoint y: 181, endPoint x: 213, endPoint y: 177, distance: 121.0
click at [213, 177] on p "Vai kondensācijas procesā tvaiks atdod siltumu?" at bounding box center [344, 178] width 522 height 11
click at [102, 207] on label "Jā" at bounding box center [343, 205] width 519 height 27
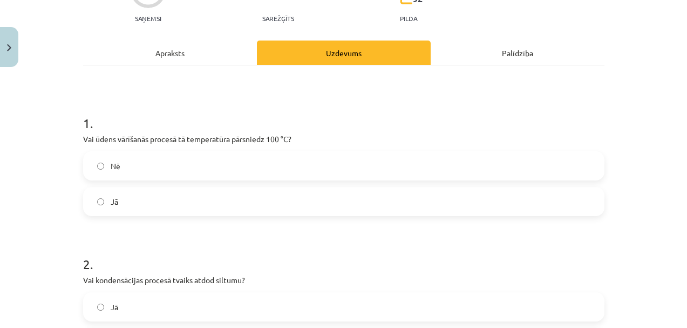
scroll to position [389, 0]
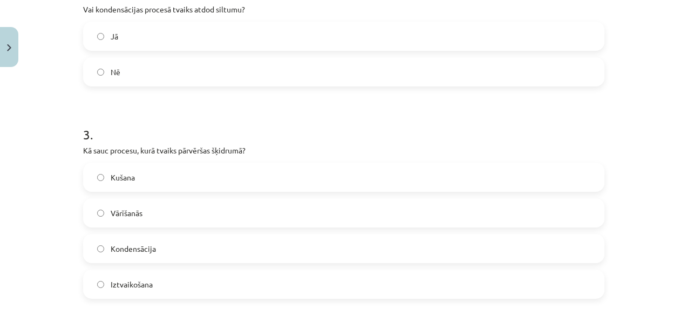
click at [136, 255] on label "Kondensācija" at bounding box center [343, 248] width 519 height 27
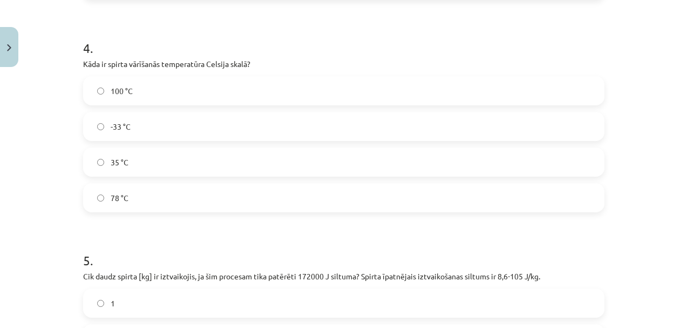
scroll to position [692, 0]
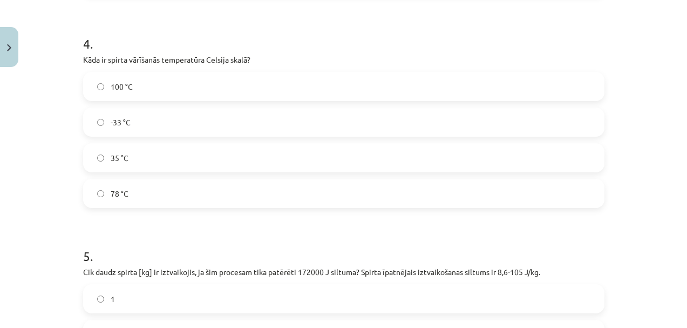
click at [202, 198] on label "78 °C" at bounding box center [343, 193] width 519 height 27
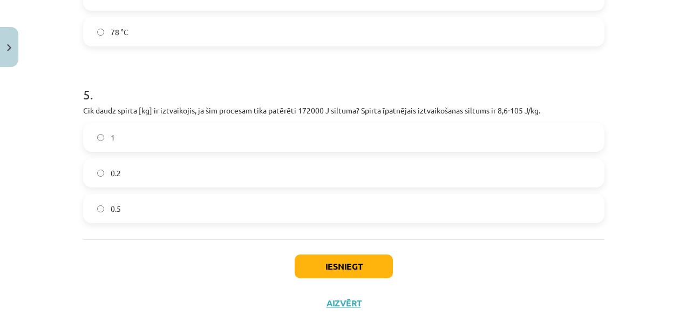
scroll to position [874, 0]
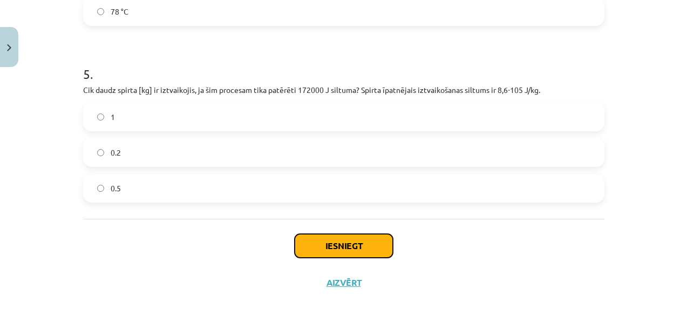
click at [334, 245] on button "Iesniegt" at bounding box center [344, 246] width 98 height 24
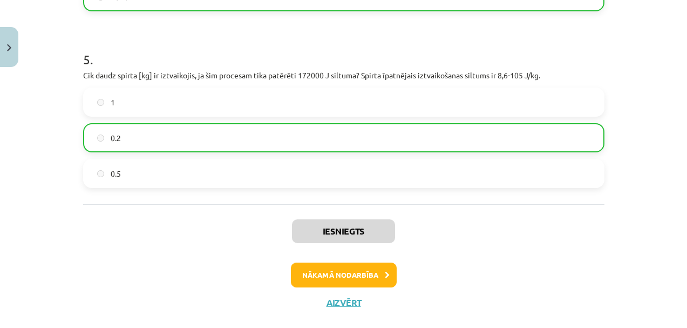
scroll to position [908, 0]
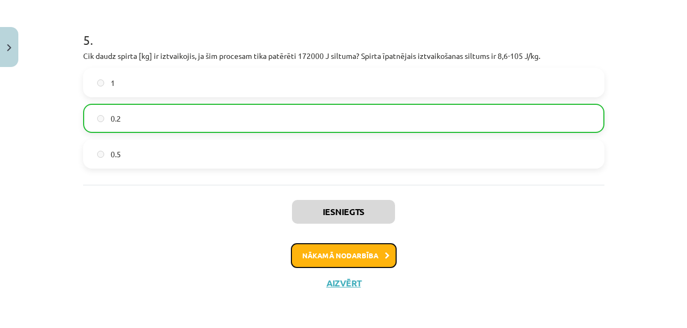
click at [342, 253] on button "Nākamā nodarbība" at bounding box center [344, 255] width 106 height 25
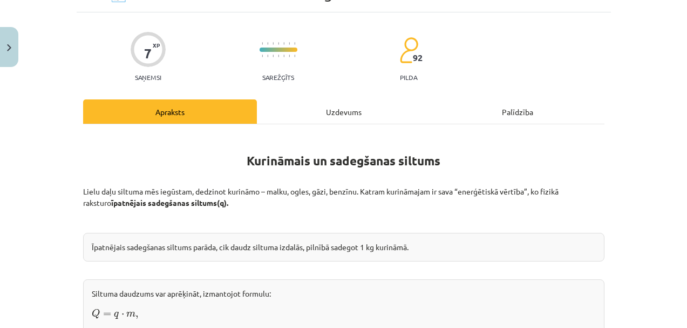
scroll to position [126, 0]
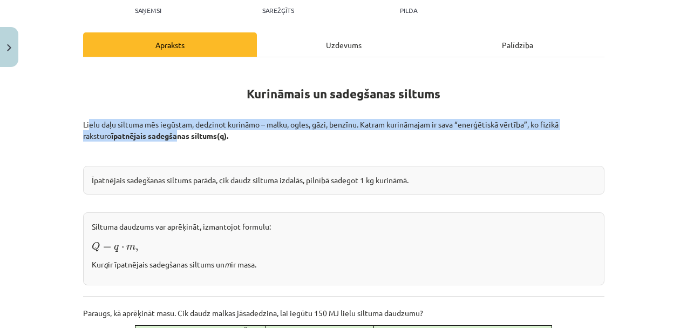
drag, startPoint x: 86, startPoint y: 125, endPoint x: 145, endPoint y: 133, distance: 59.9
click at [145, 133] on p "Lielu daļu siltuma mēs iegūstam, dedzinot kurināmo – malku, ogles, gāzi, benzīn…" at bounding box center [344, 130] width 522 height 23
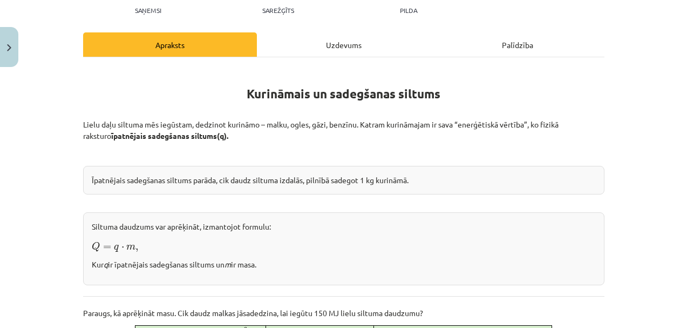
click at [149, 109] on h1 "Kurināmais un sadegšanas siltums" at bounding box center [344, 91] width 522 height 49
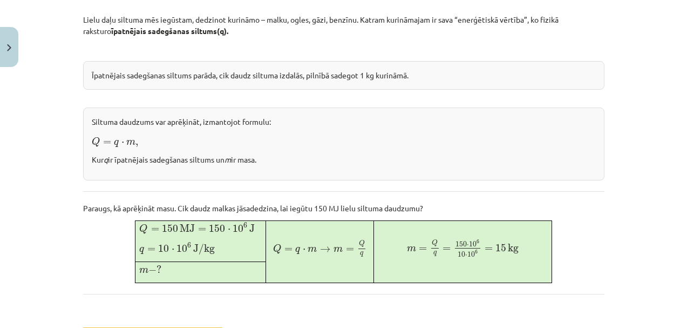
scroll to position [334, 0]
